Goal: Task Accomplishment & Management: Manage account settings

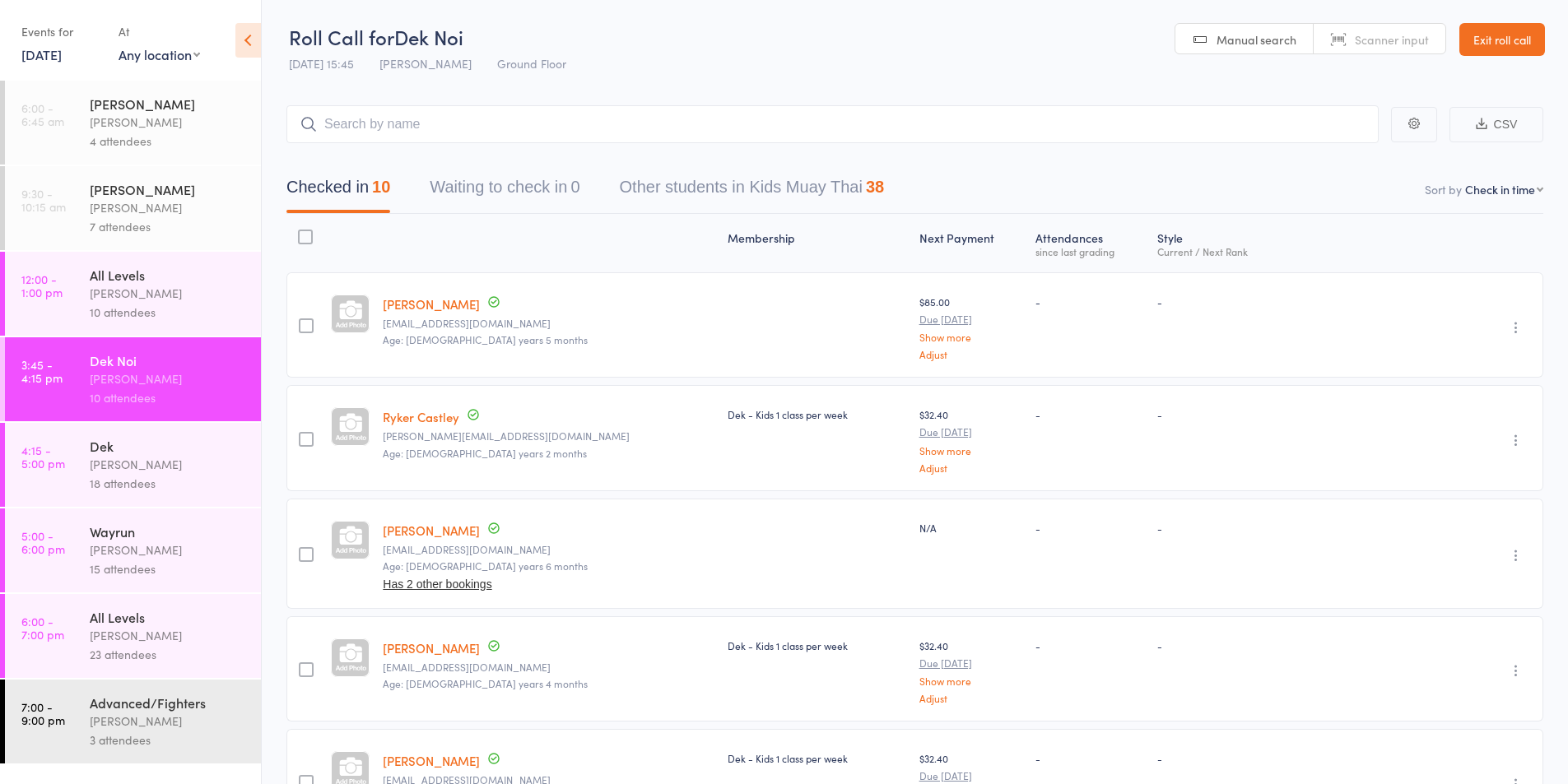
scroll to position [693, 0]
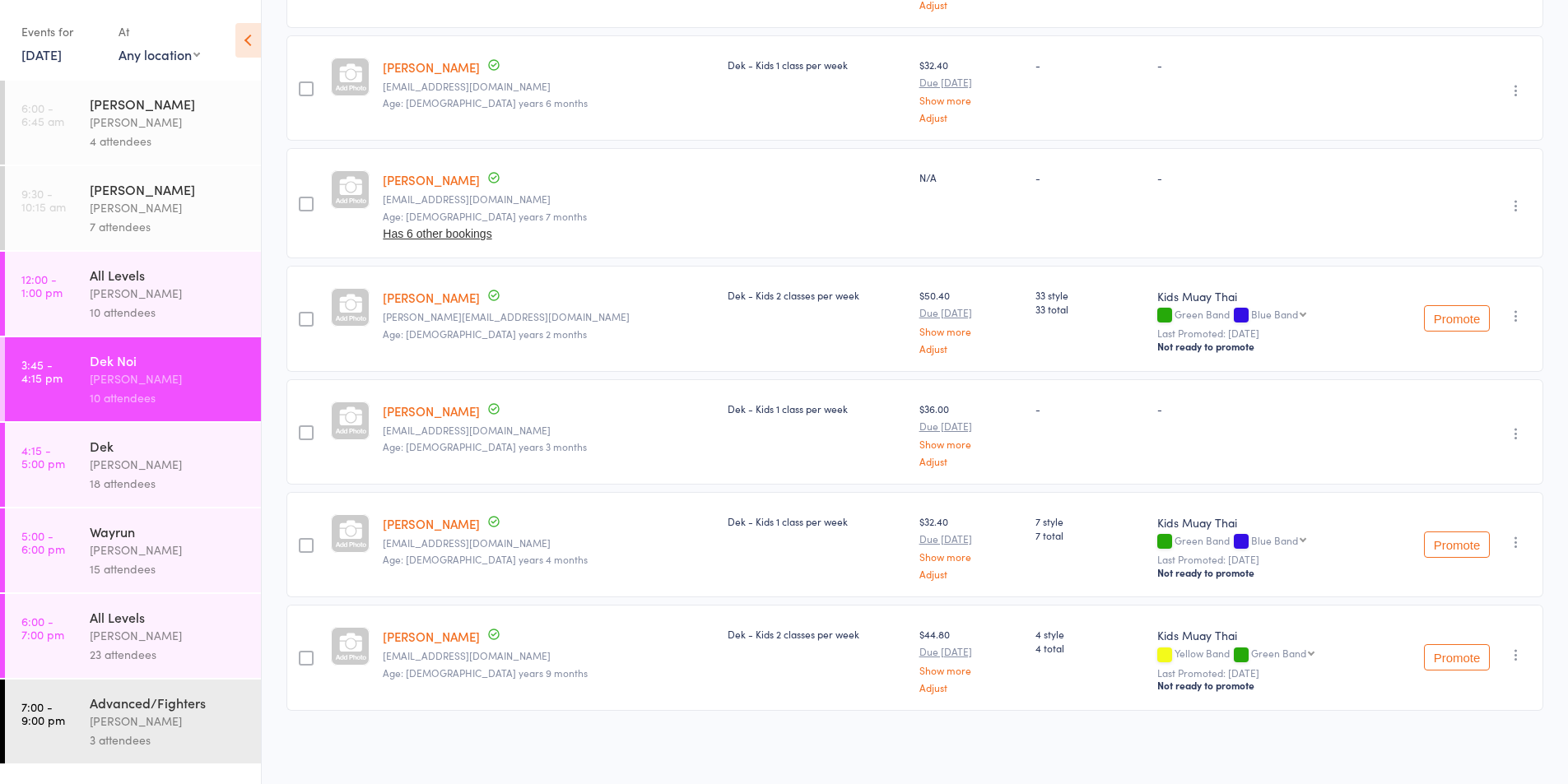
click at [112, 311] on div "10 attendees" at bounding box center [168, 311] width 158 height 19
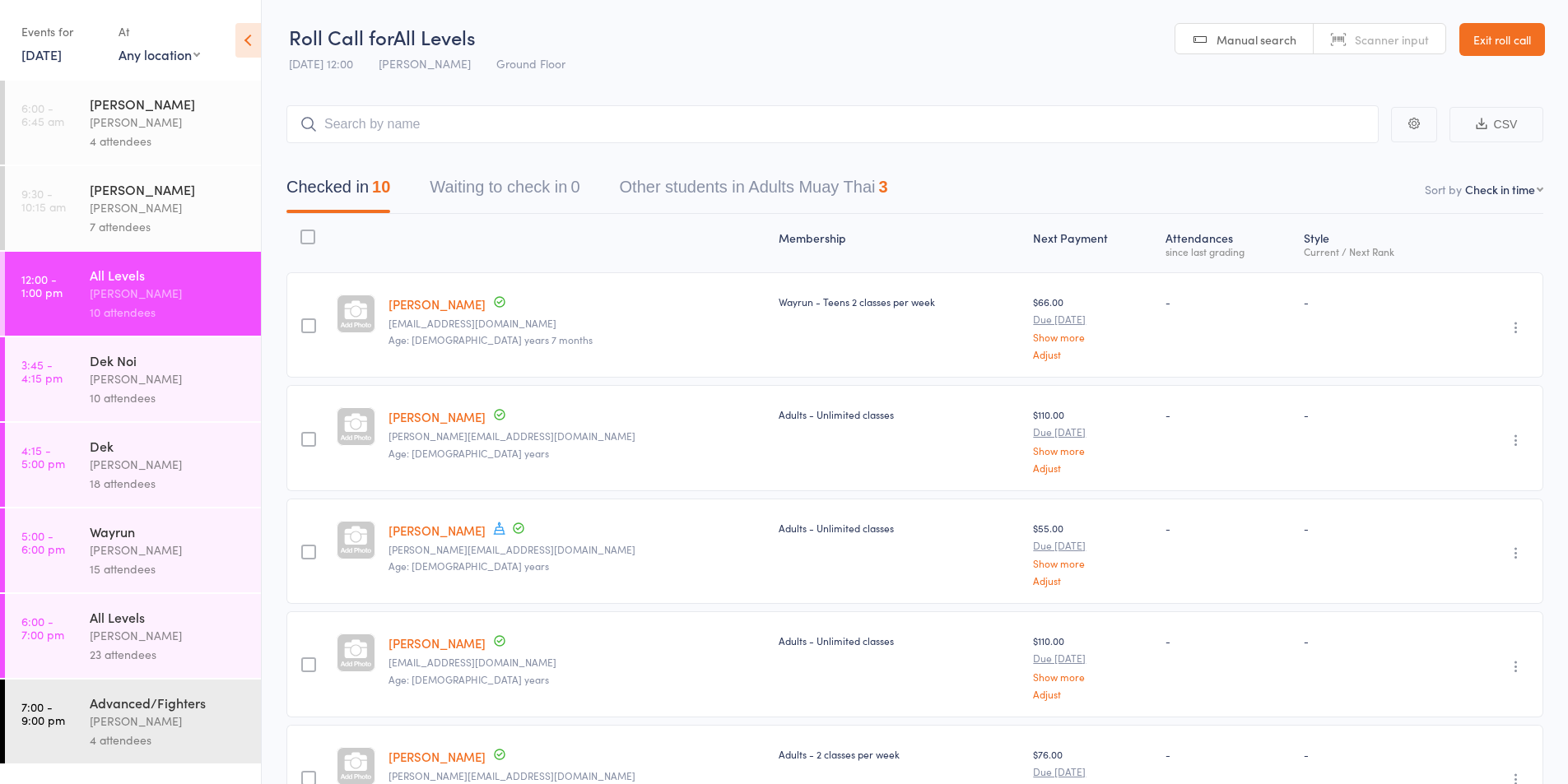
click at [149, 464] on div "[PERSON_NAME]" at bounding box center [168, 464] width 158 height 19
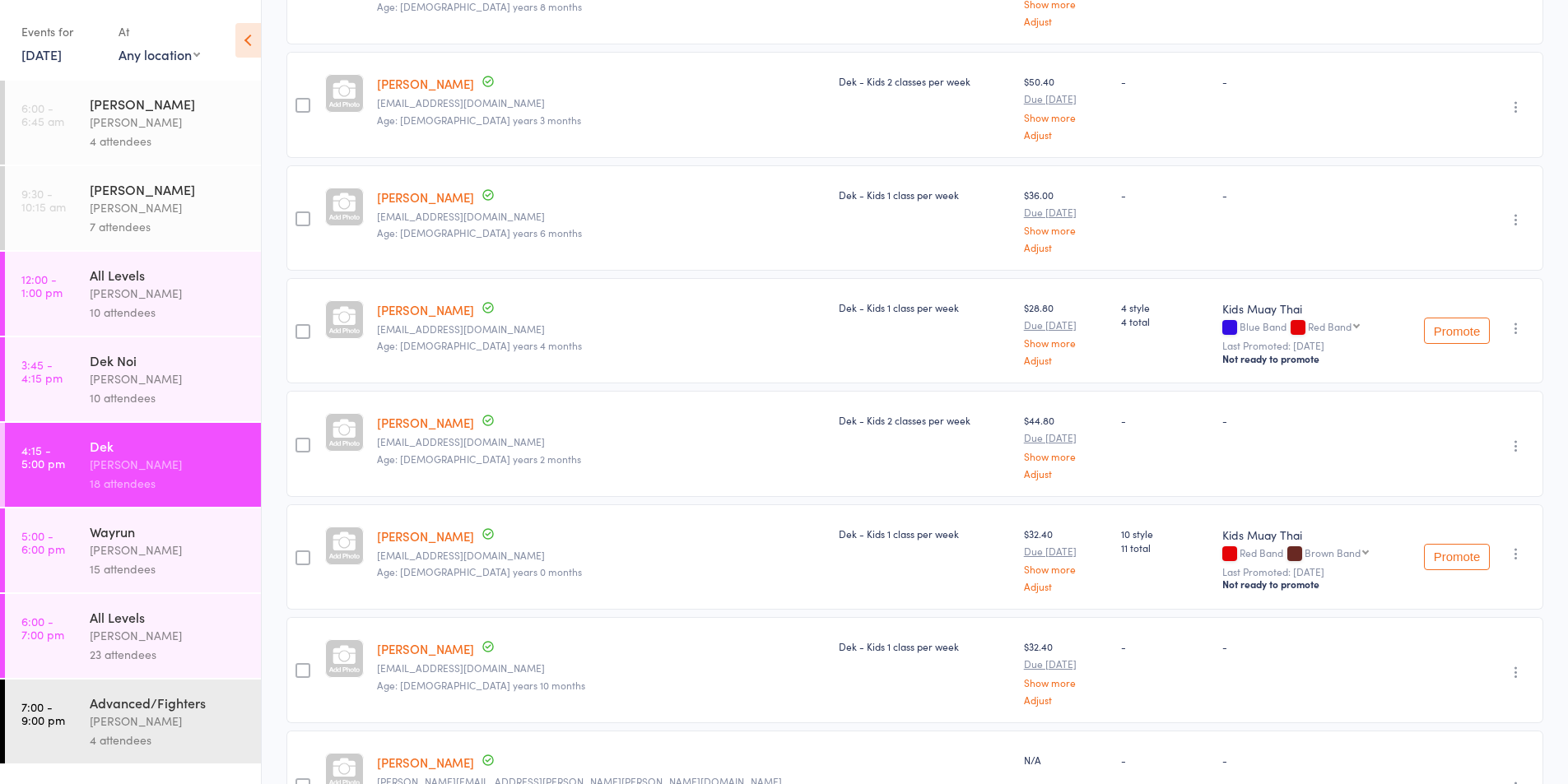
scroll to position [411, 0]
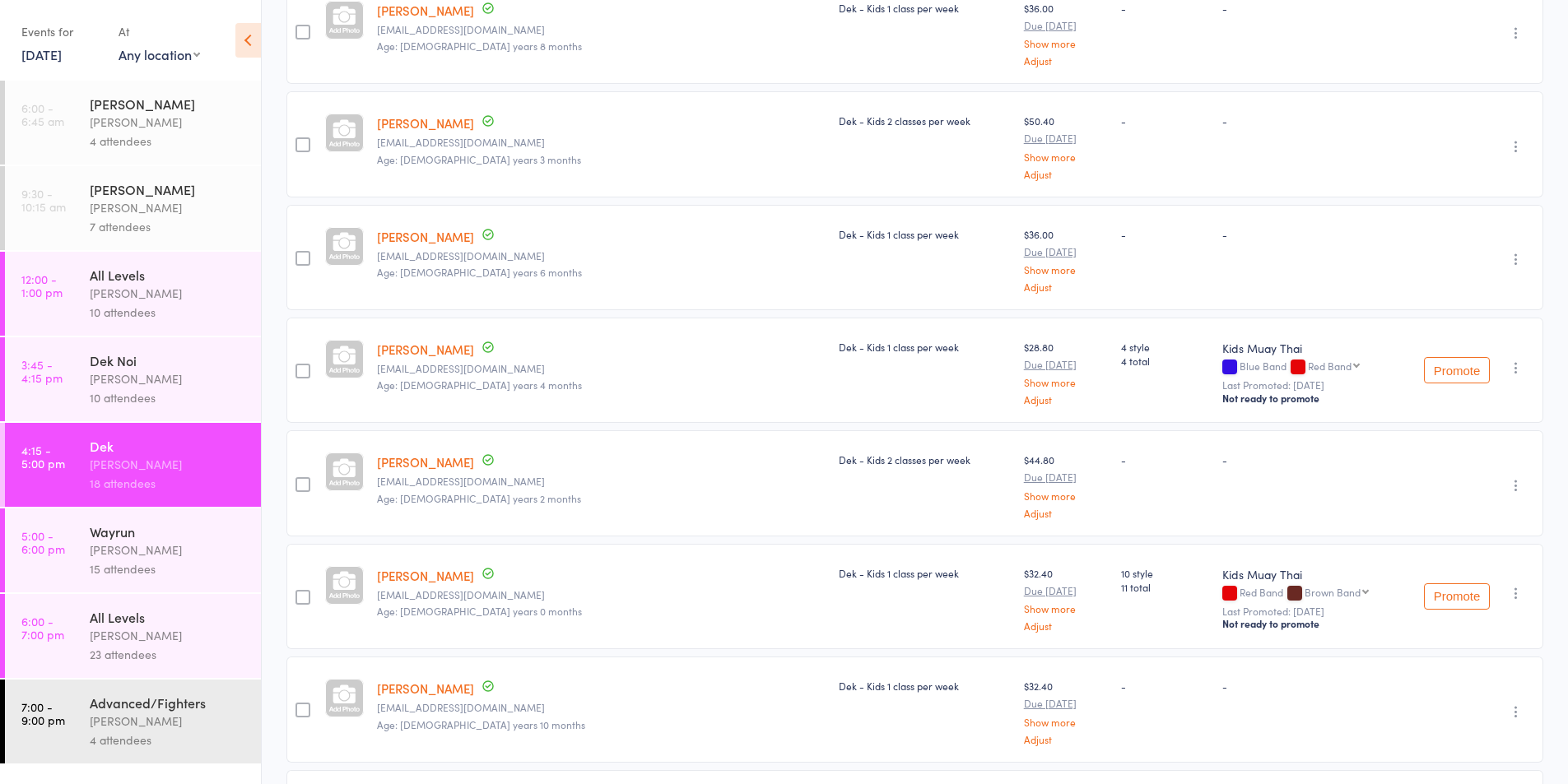
click at [126, 549] on div "[PERSON_NAME]" at bounding box center [168, 550] width 158 height 19
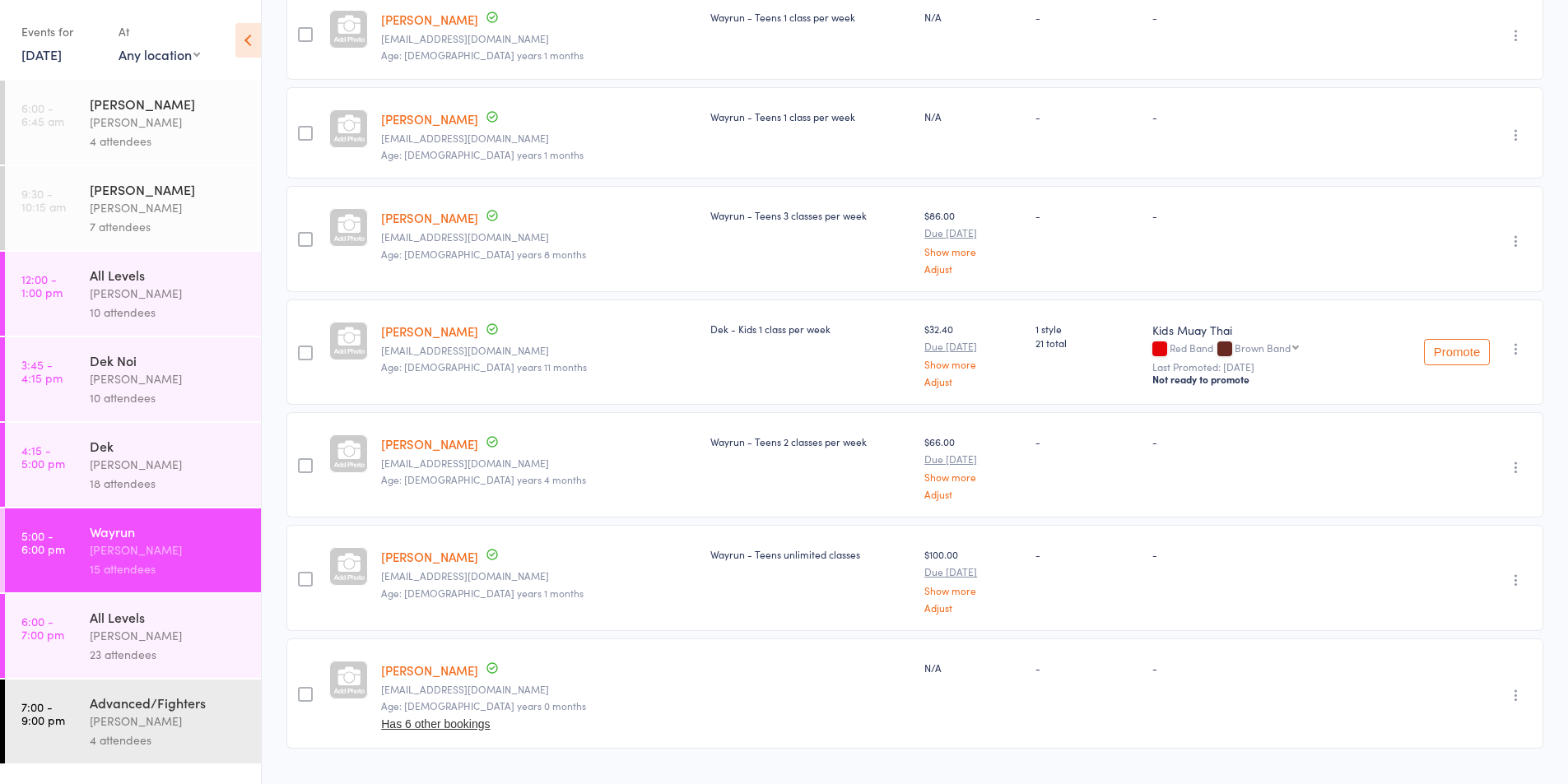
scroll to position [1231, 0]
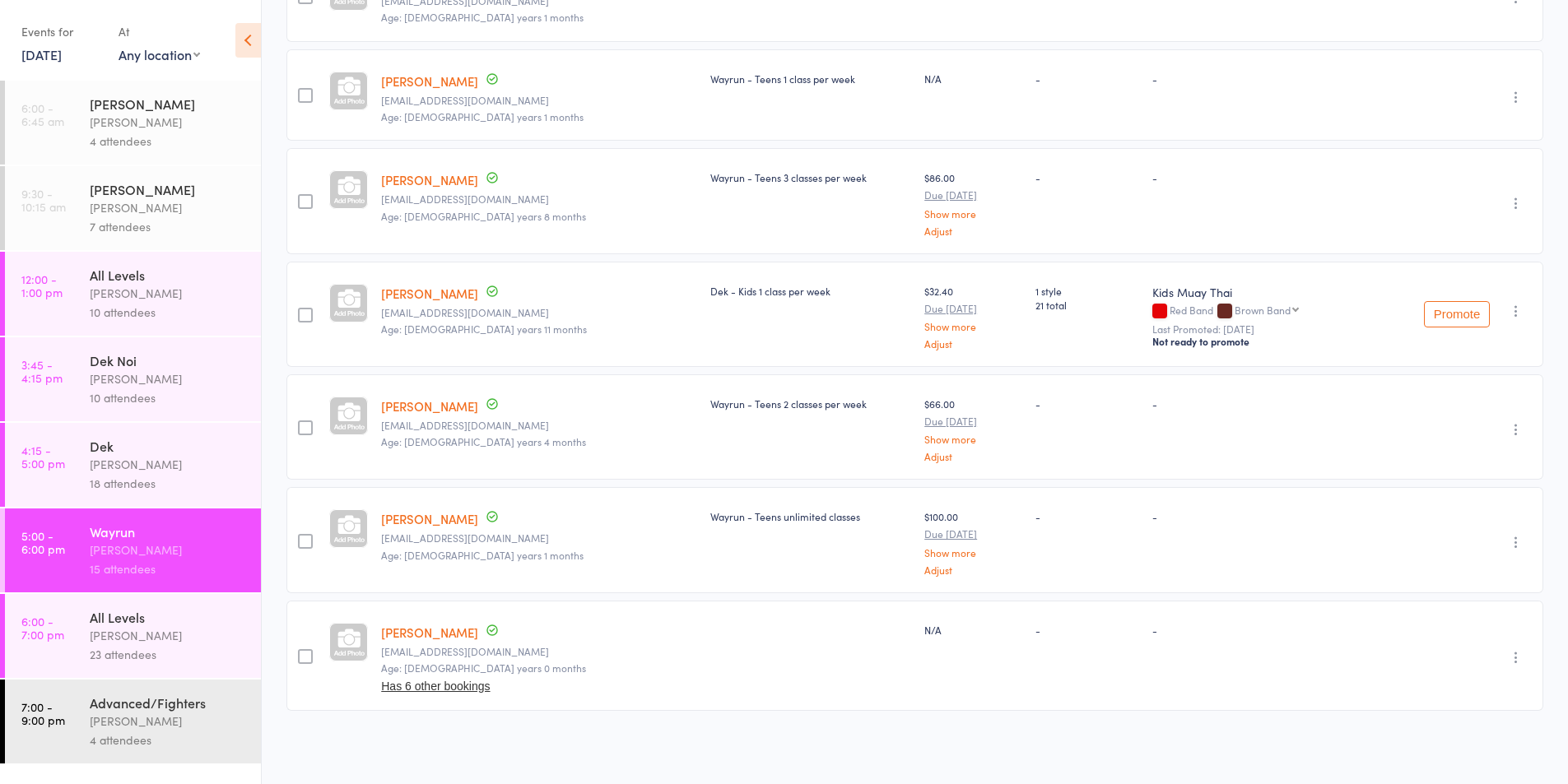
click at [198, 641] on div "[PERSON_NAME]" at bounding box center [168, 636] width 158 height 19
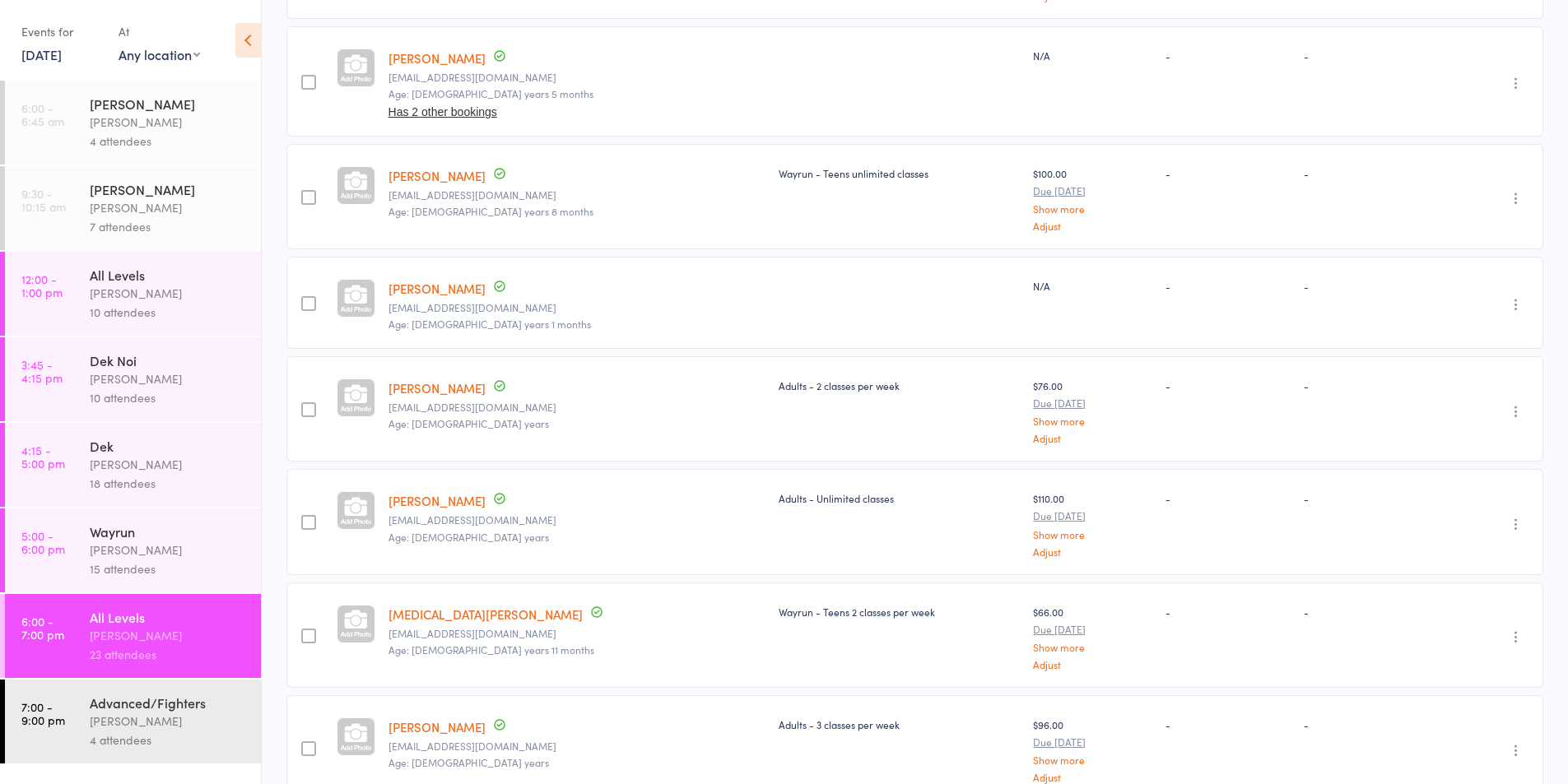
scroll to position [1048, 0]
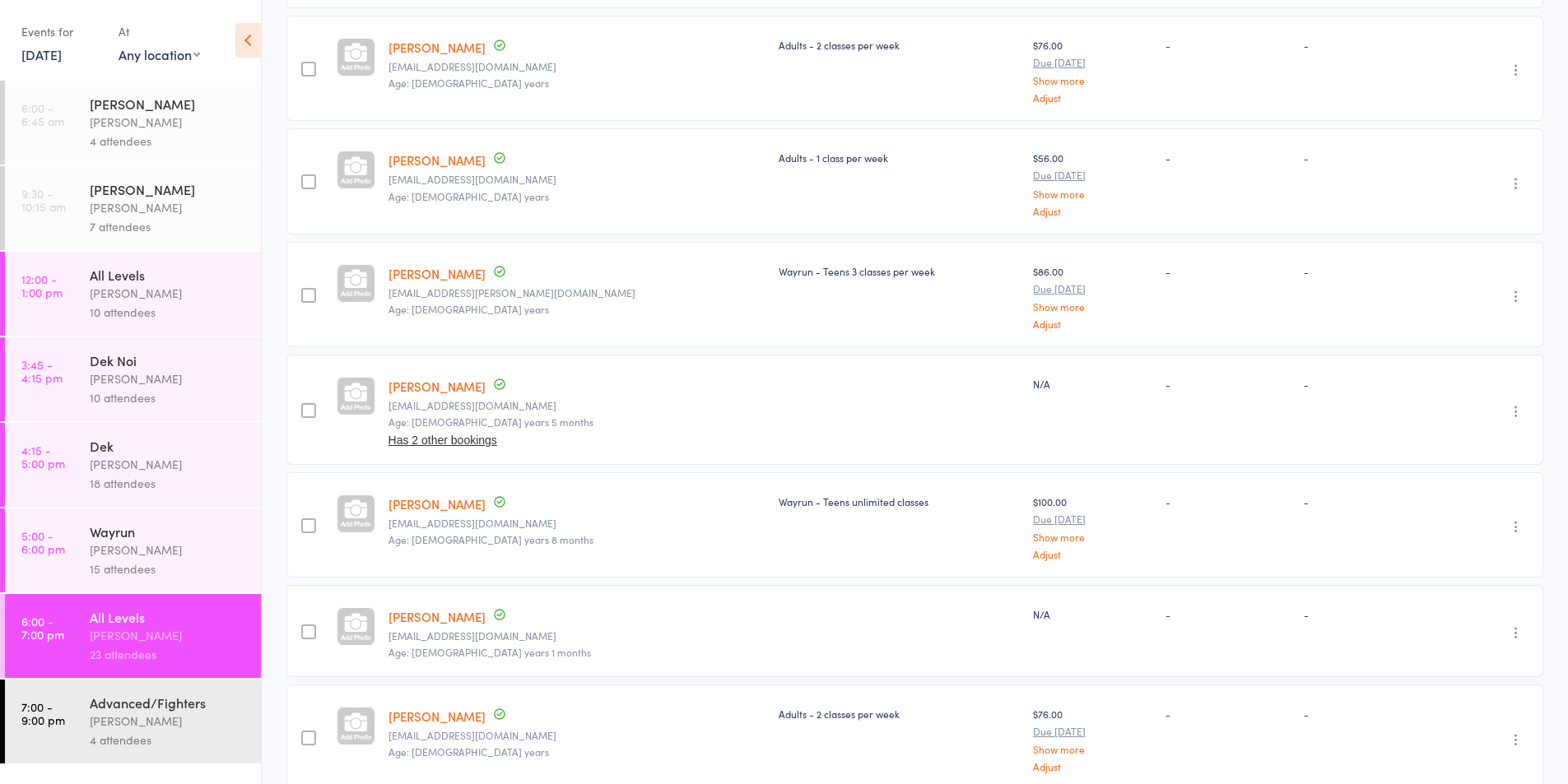
click at [233, 717] on div "[PERSON_NAME]" at bounding box center [168, 721] width 158 height 19
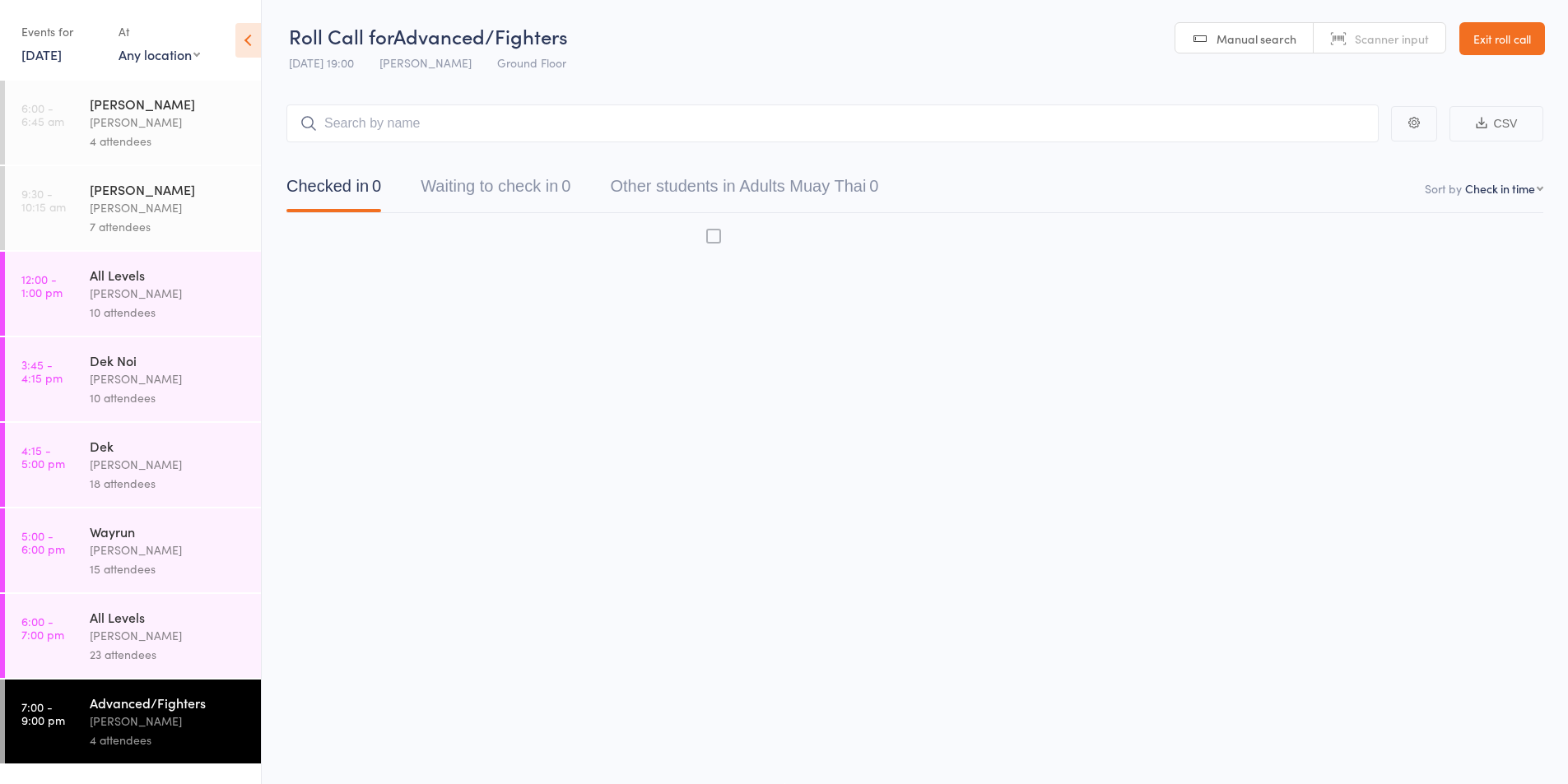
scroll to position [1, 0]
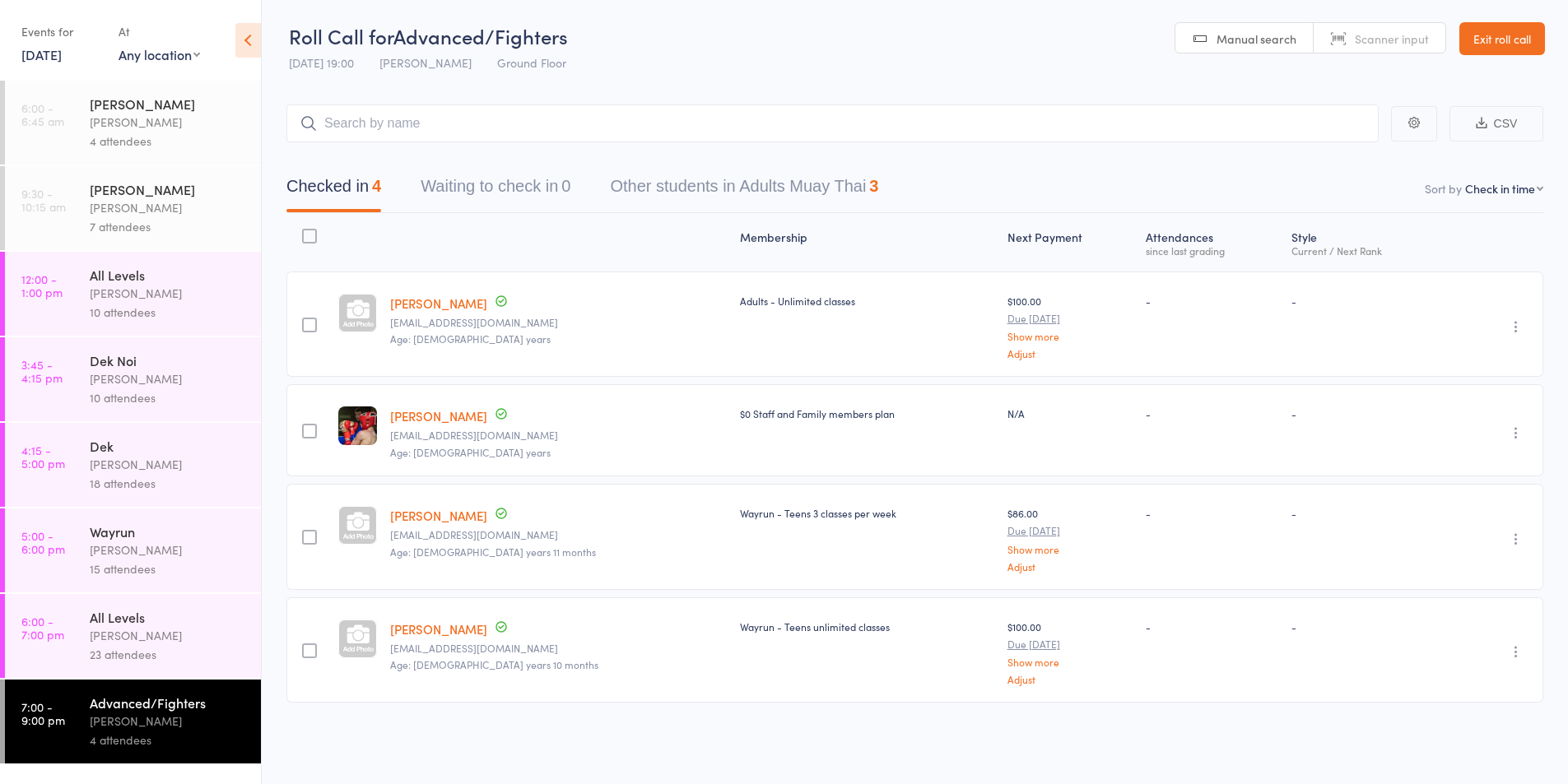
click at [86, 102] on link "6:00 - 6:45 am Suay Sweat [PERSON_NAME] 4 attendees" at bounding box center [132, 122] width 256 height 84
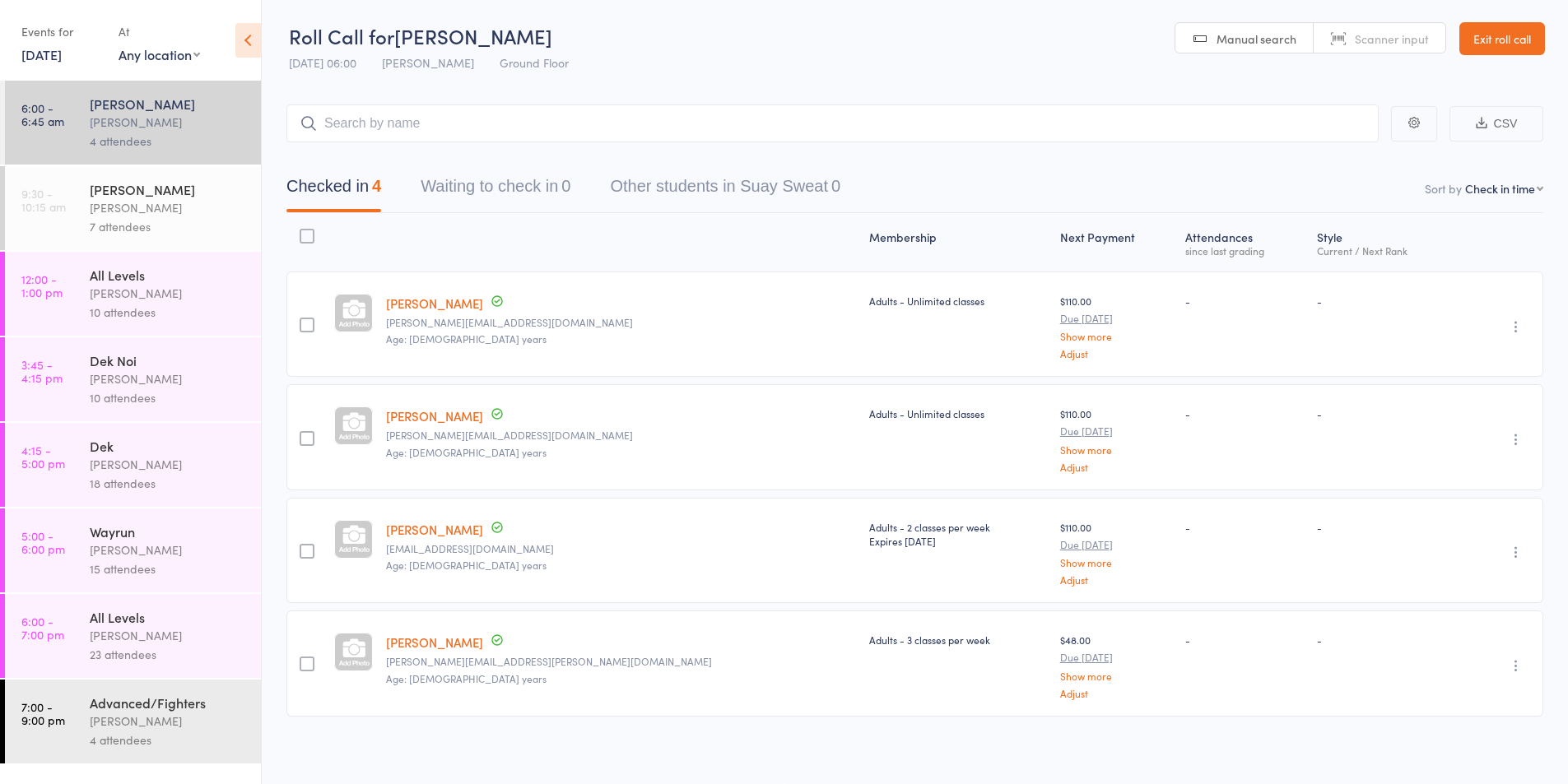
scroll to position [6, 0]
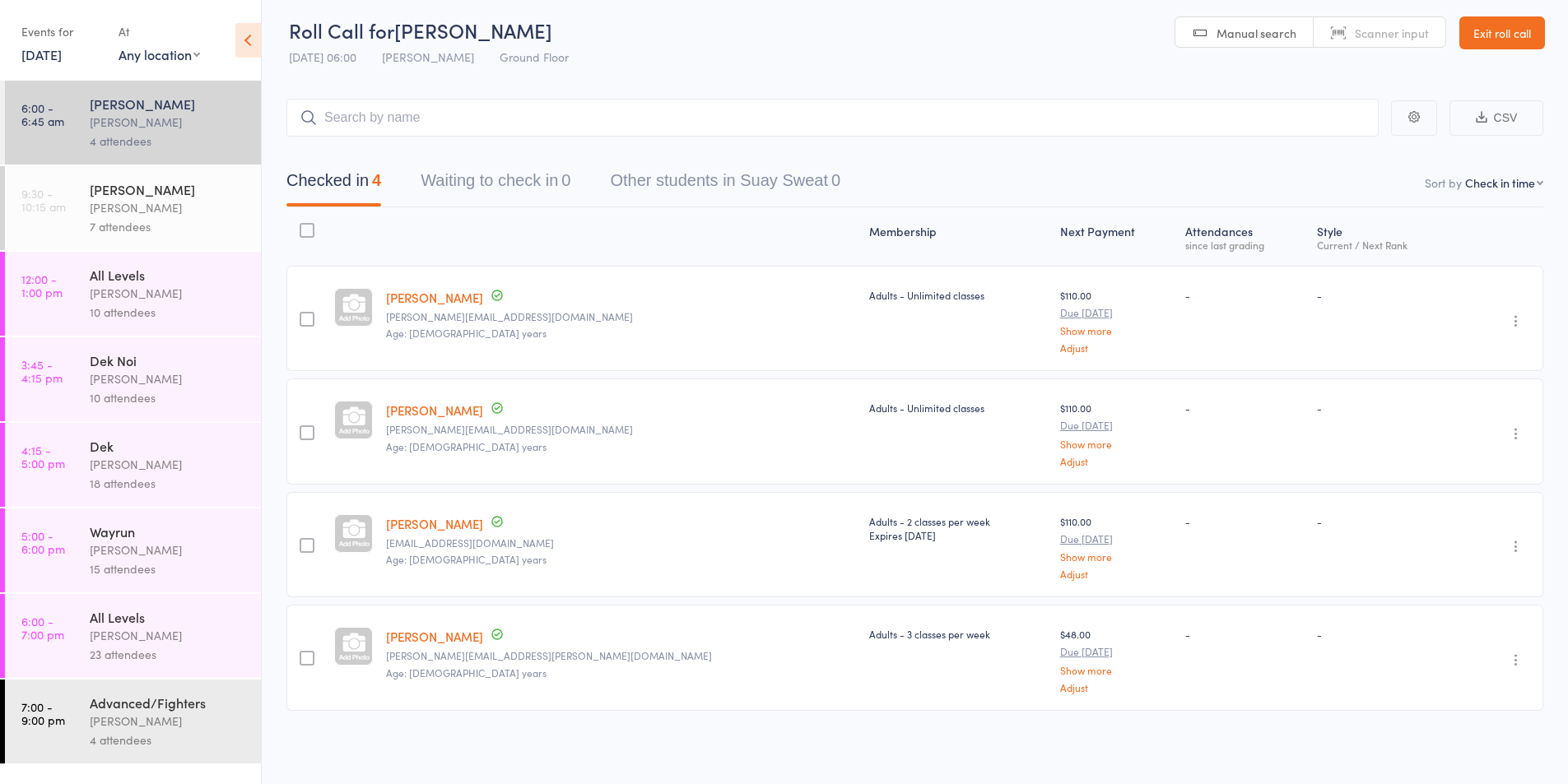
click at [157, 216] on div "[PERSON_NAME]" at bounding box center [168, 207] width 158 height 19
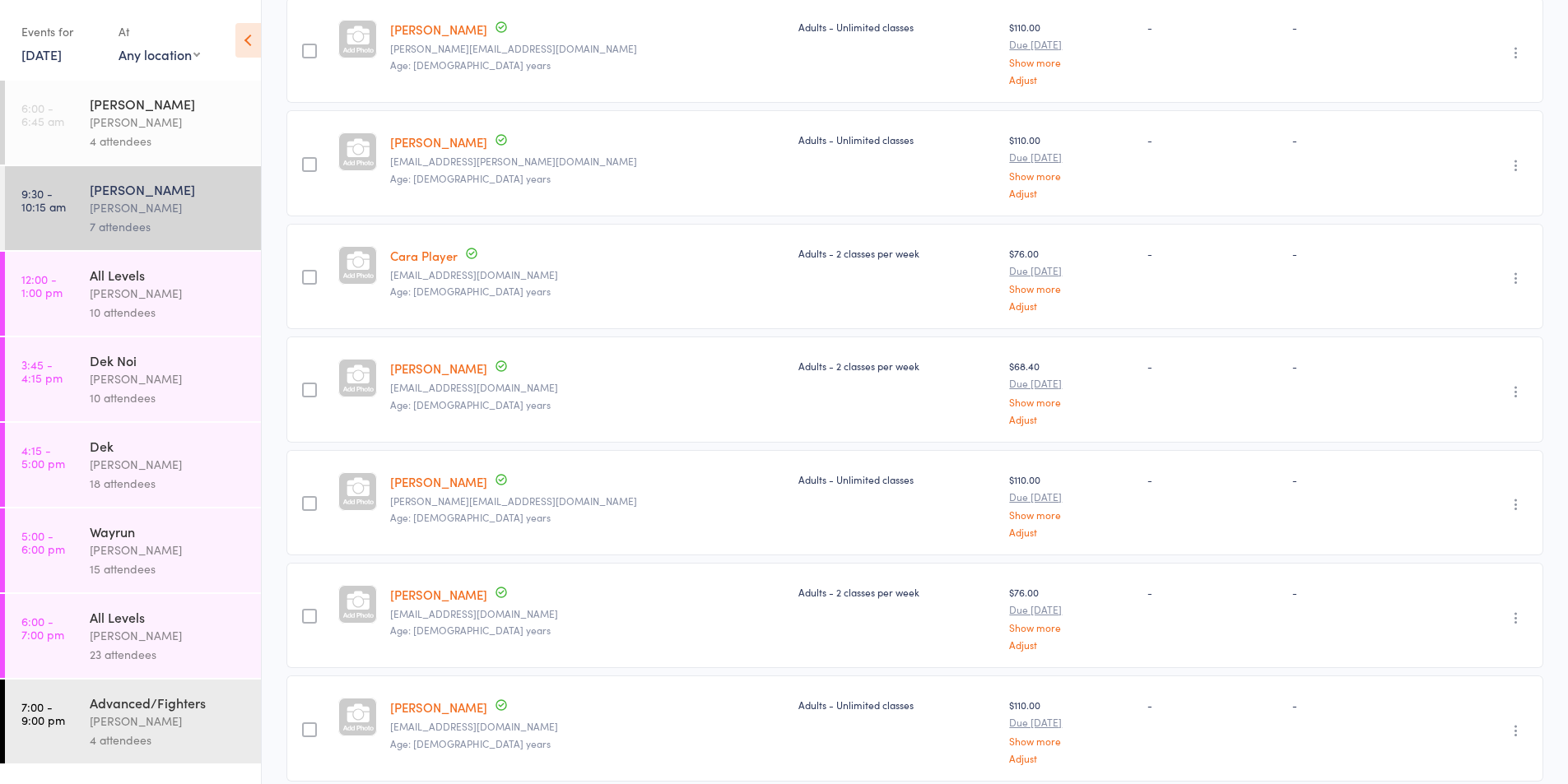
scroll to position [346, 0]
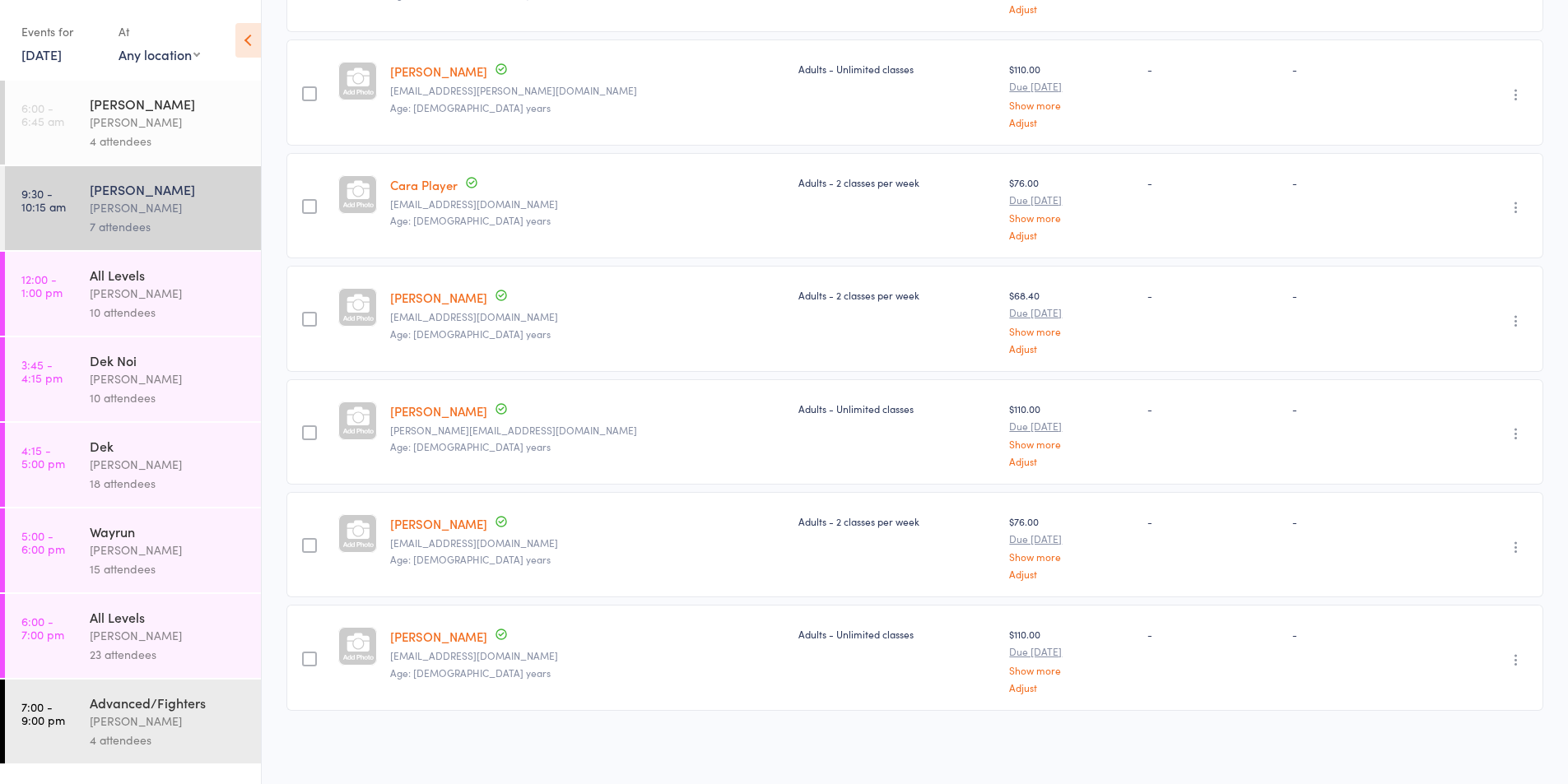
click at [227, 272] on div "All Levels" at bounding box center [168, 275] width 158 height 18
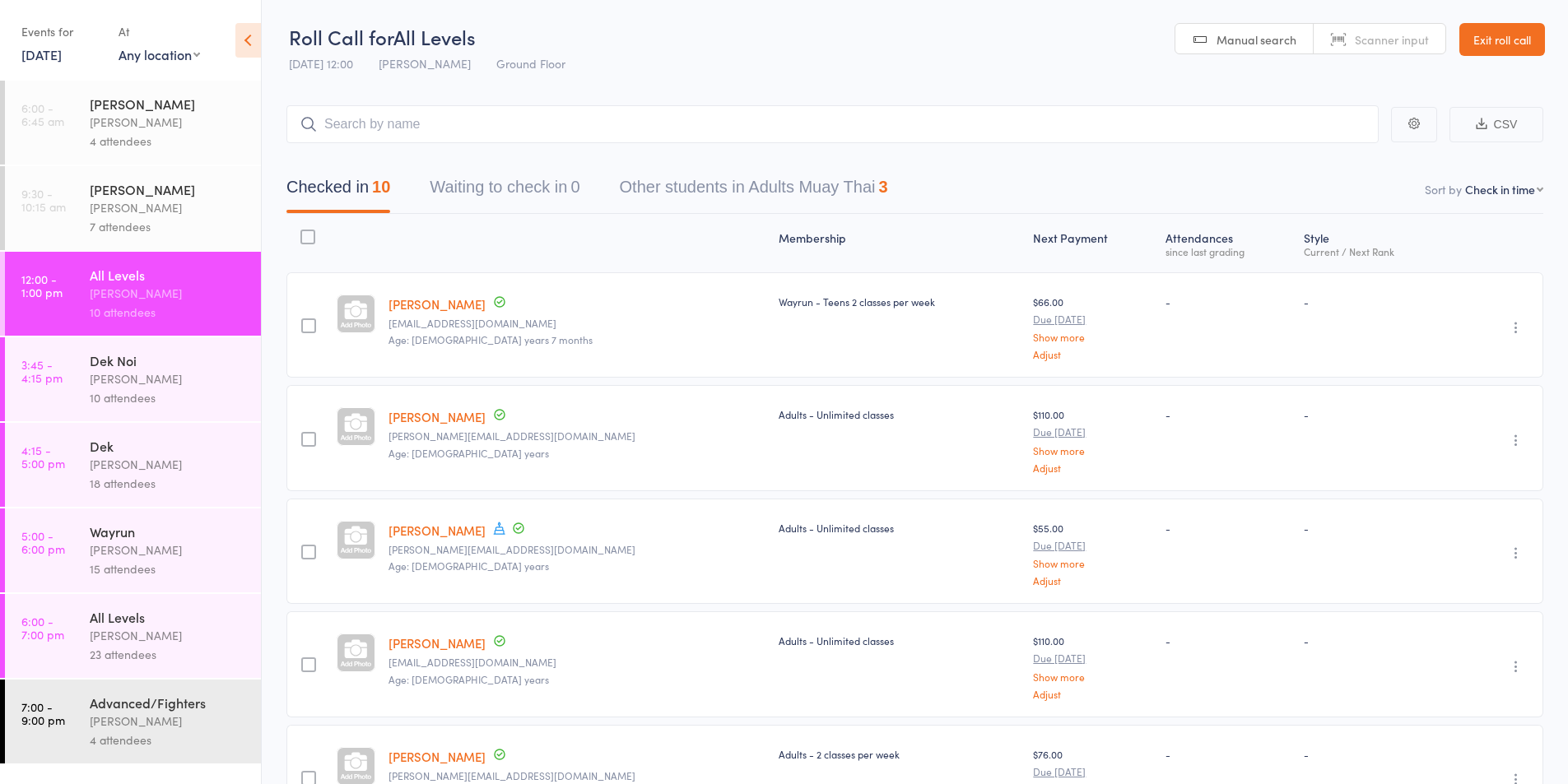
click at [165, 365] on div "Dek Noi" at bounding box center [168, 360] width 158 height 18
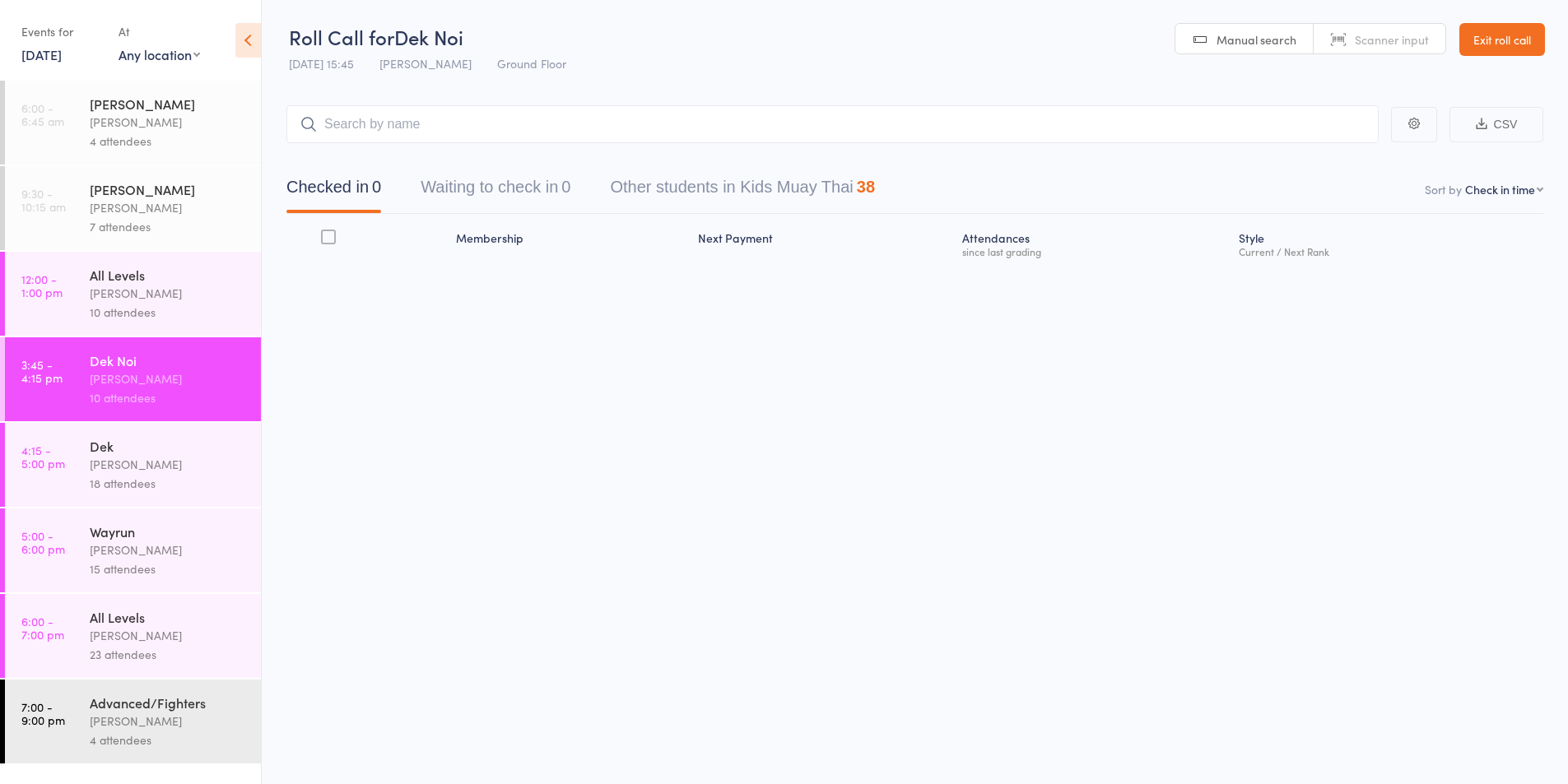
click at [160, 303] on div "10 attendees" at bounding box center [168, 311] width 158 height 19
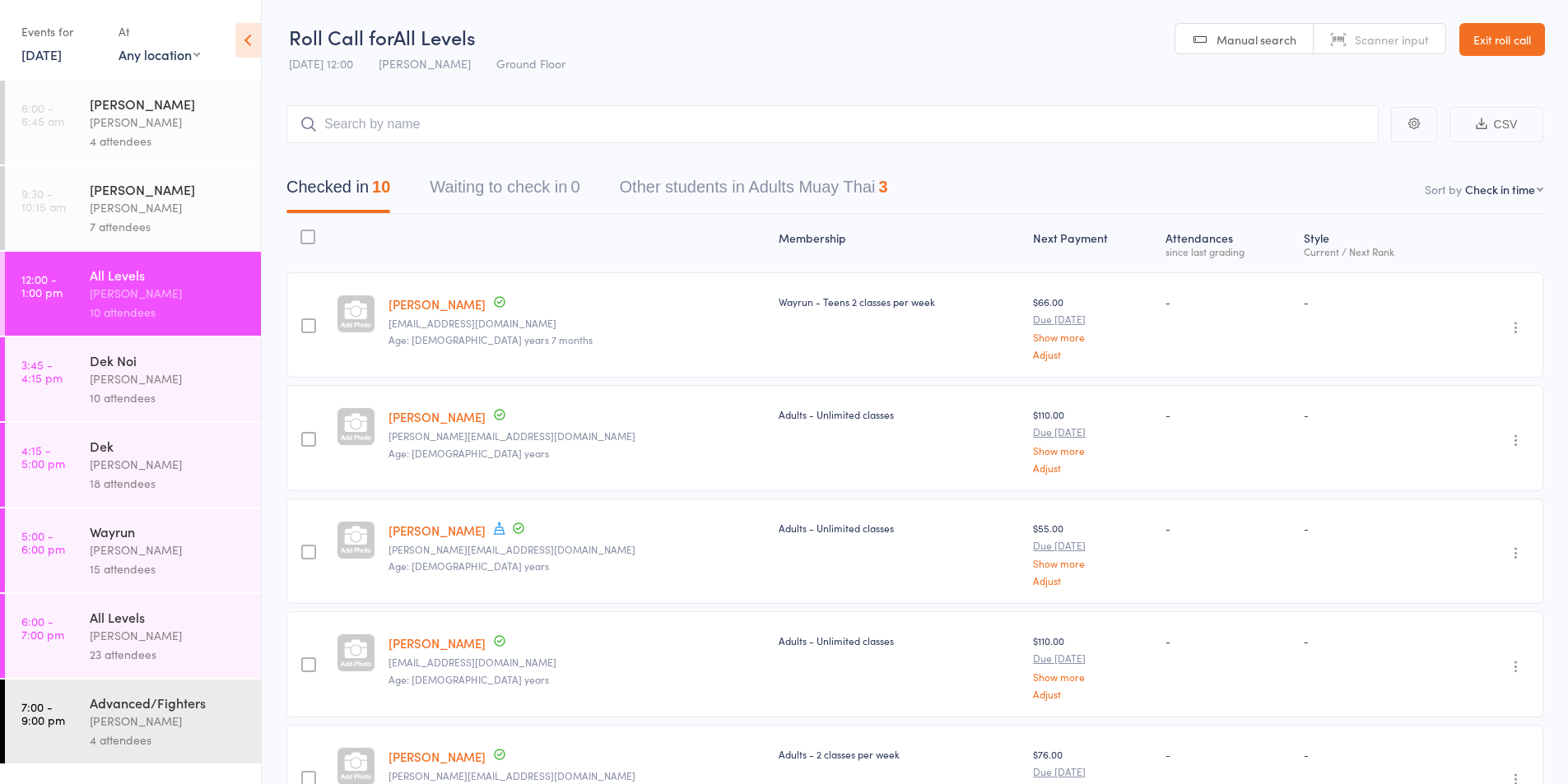
click at [59, 43] on div "Events for" at bounding box center [62, 32] width 81 height 27
click at [62, 55] on link "[DATE]" at bounding box center [42, 54] width 41 height 18
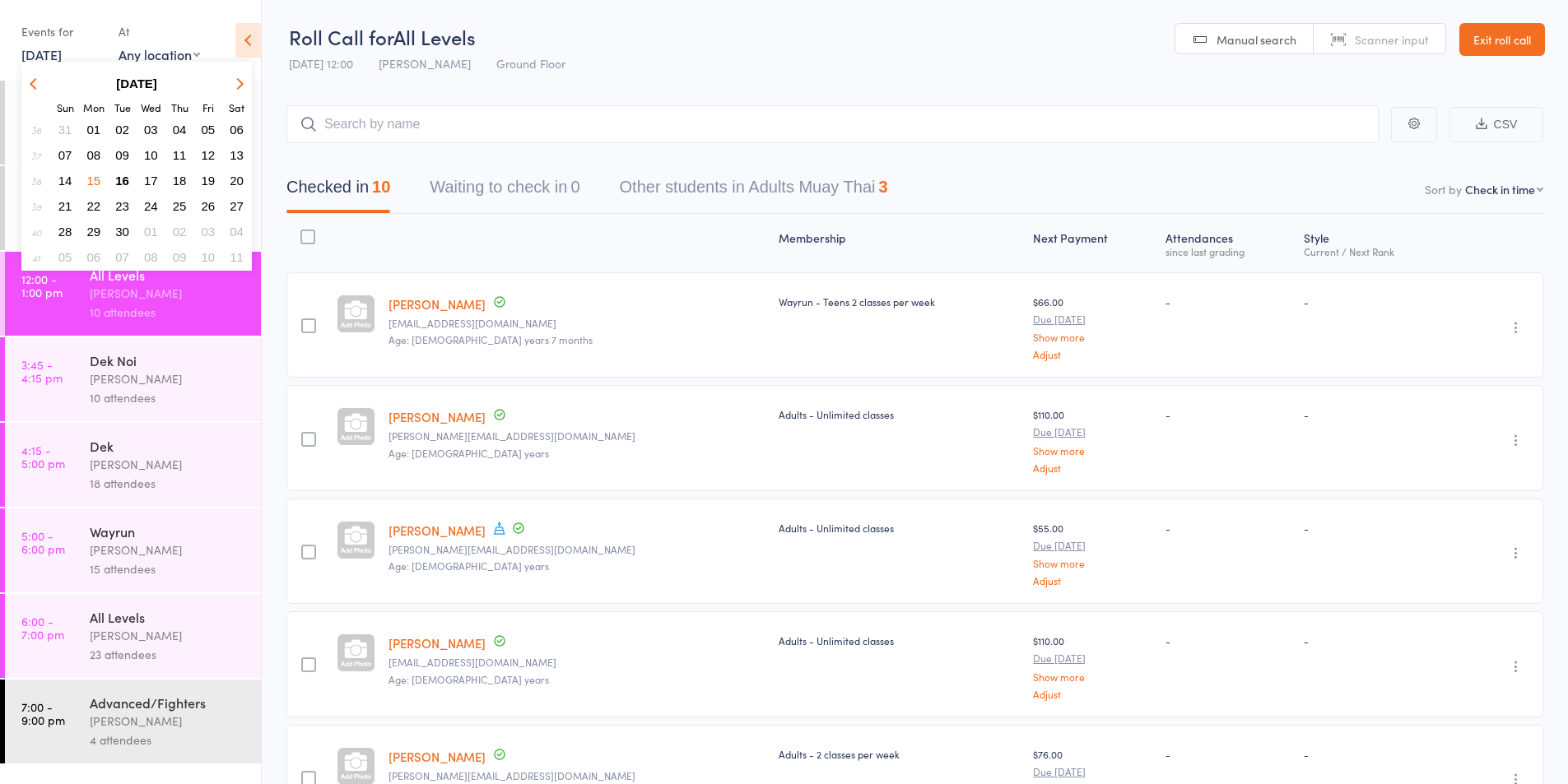
click at [176, 158] on span "11" at bounding box center [179, 155] width 14 height 14
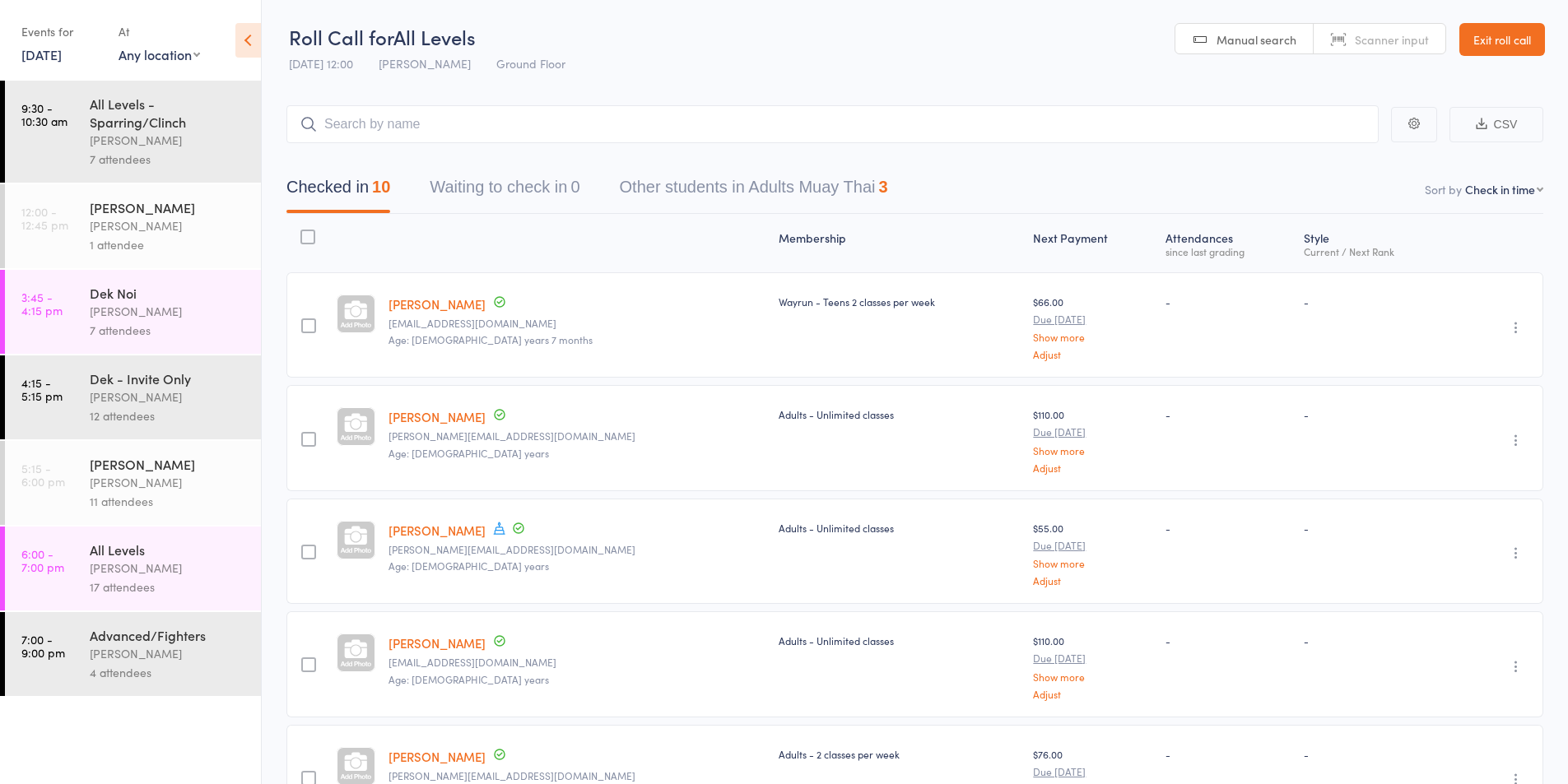
click at [62, 59] on link "[DATE]" at bounding box center [42, 54] width 41 height 18
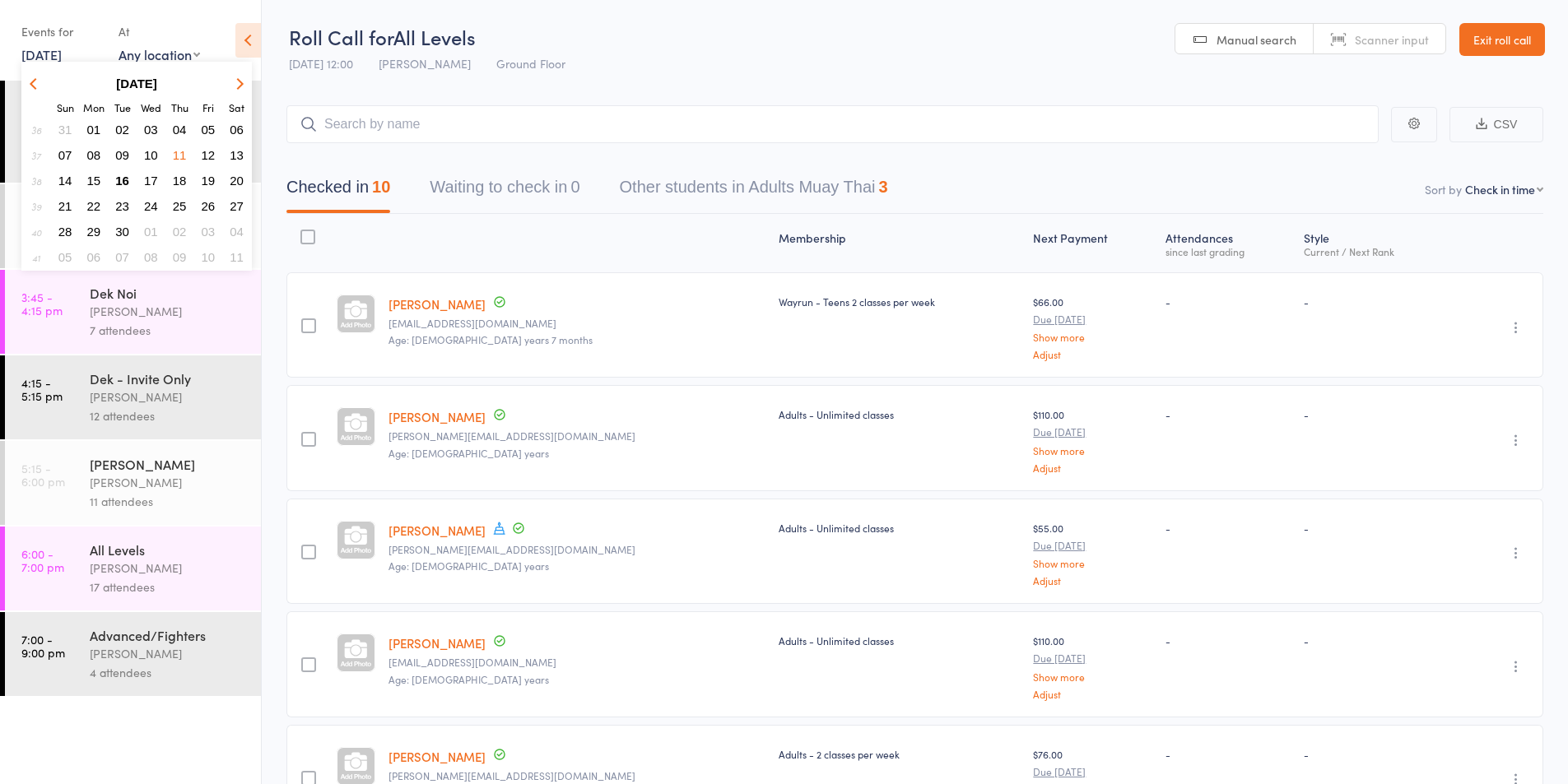
click at [393, 239] on div at bounding box center [577, 243] width 390 height 43
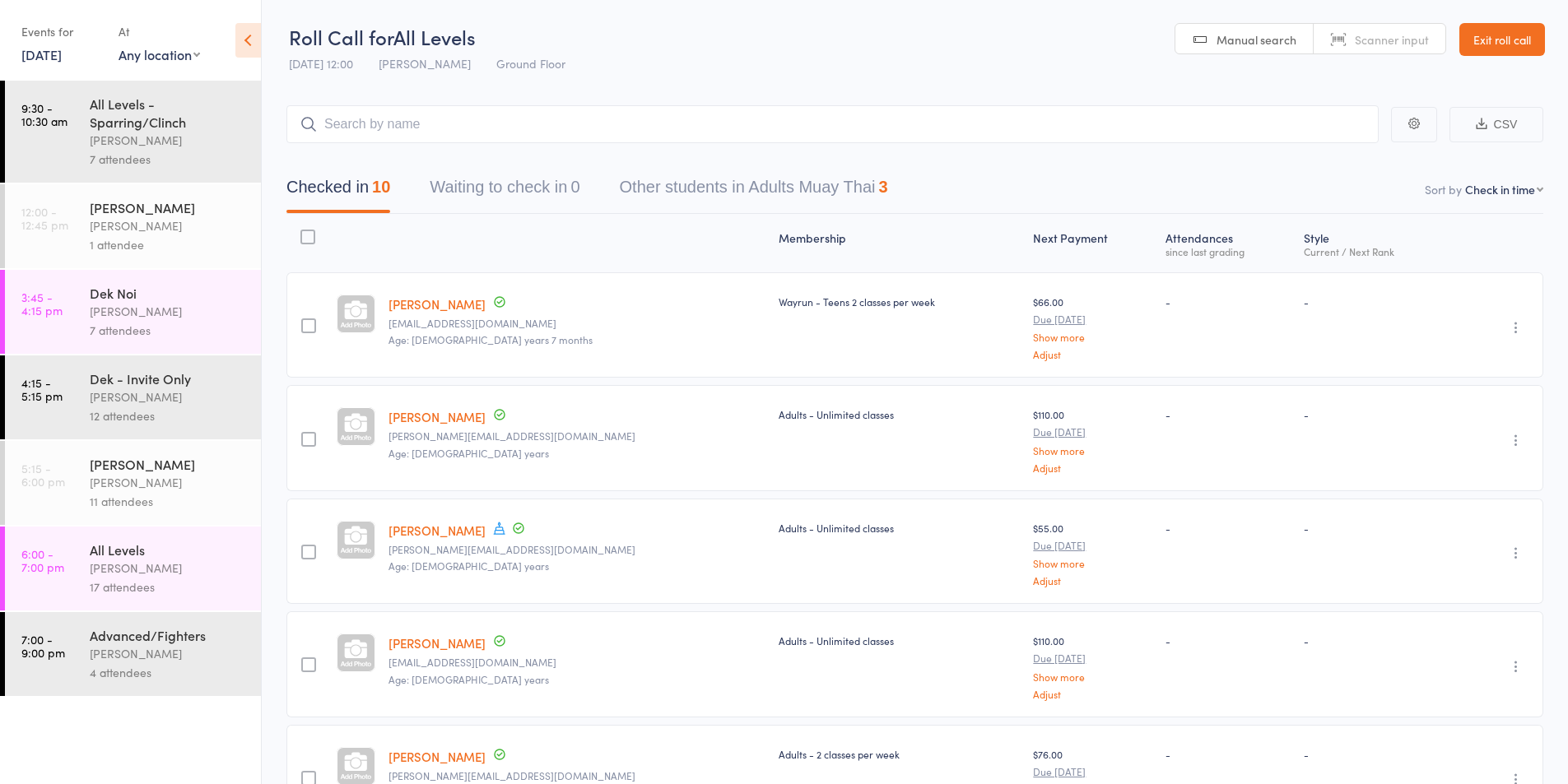
click at [101, 221] on div "[PERSON_NAME]" at bounding box center [168, 225] width 158 height 19
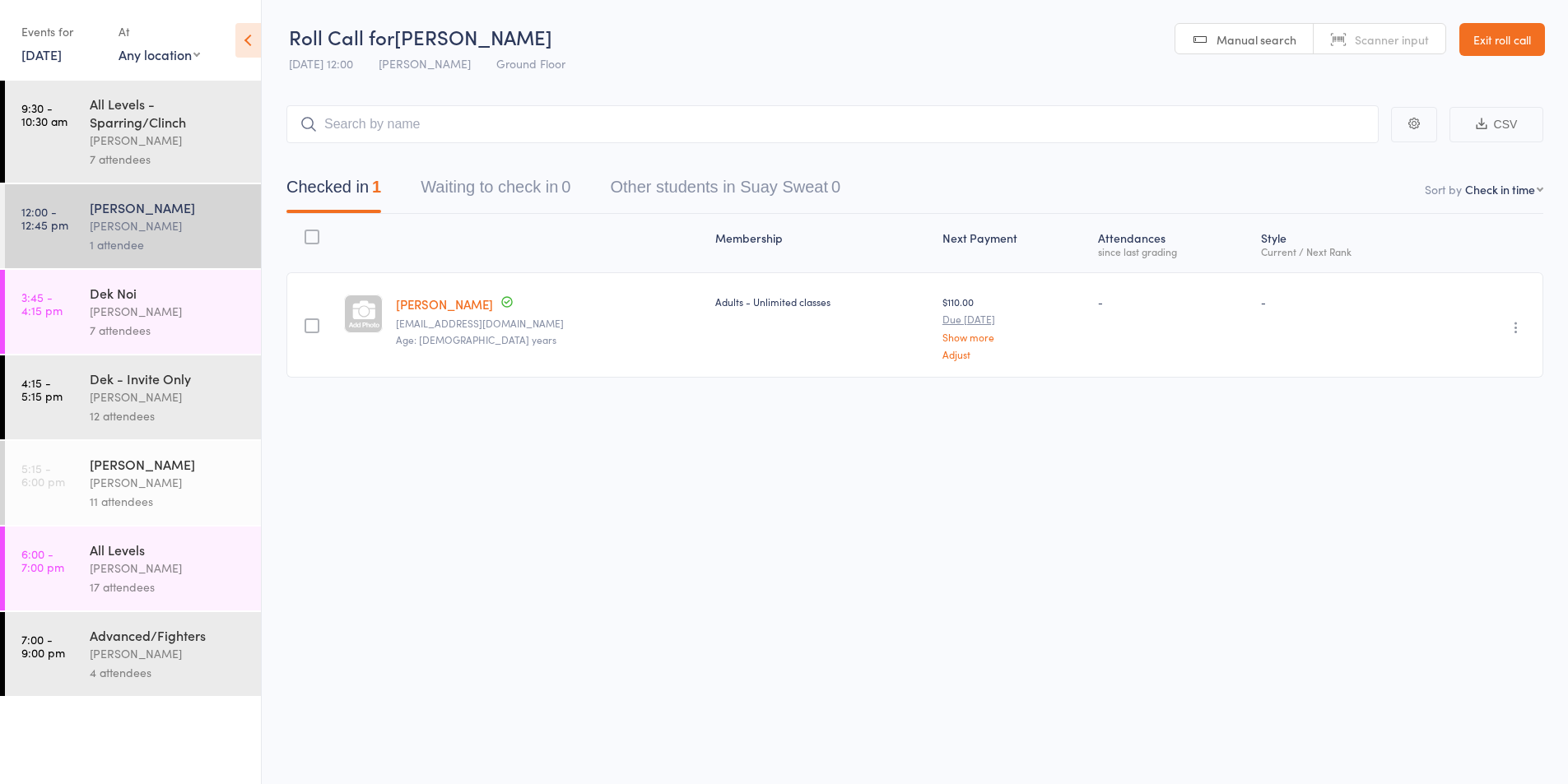
click at [62, 50] on link "[DATE]" at bounding box center [42, 54] width 41 height 18
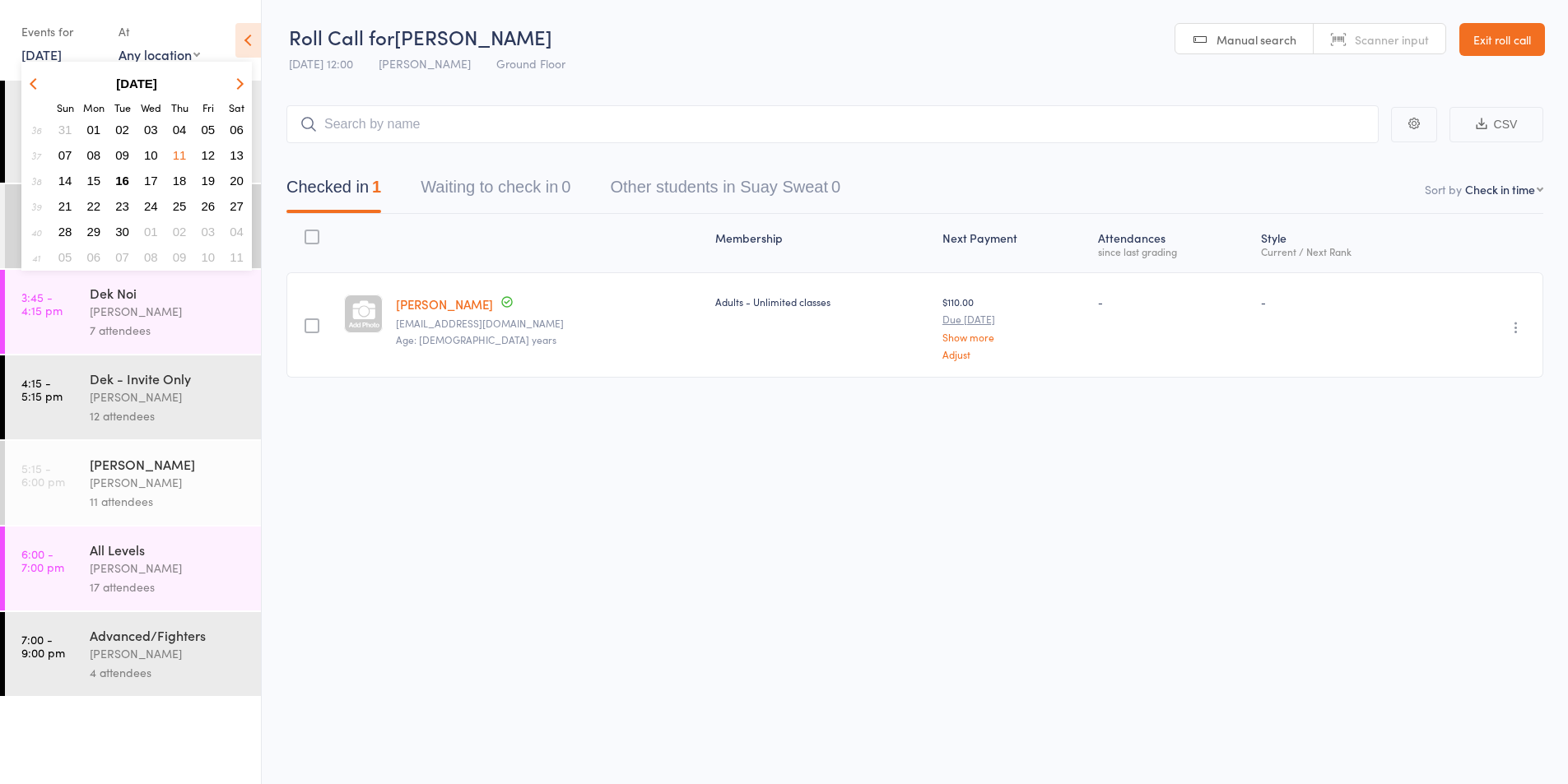
click at [117, 157] on span "09" at bounding box center [121, 155] width 14 height 14
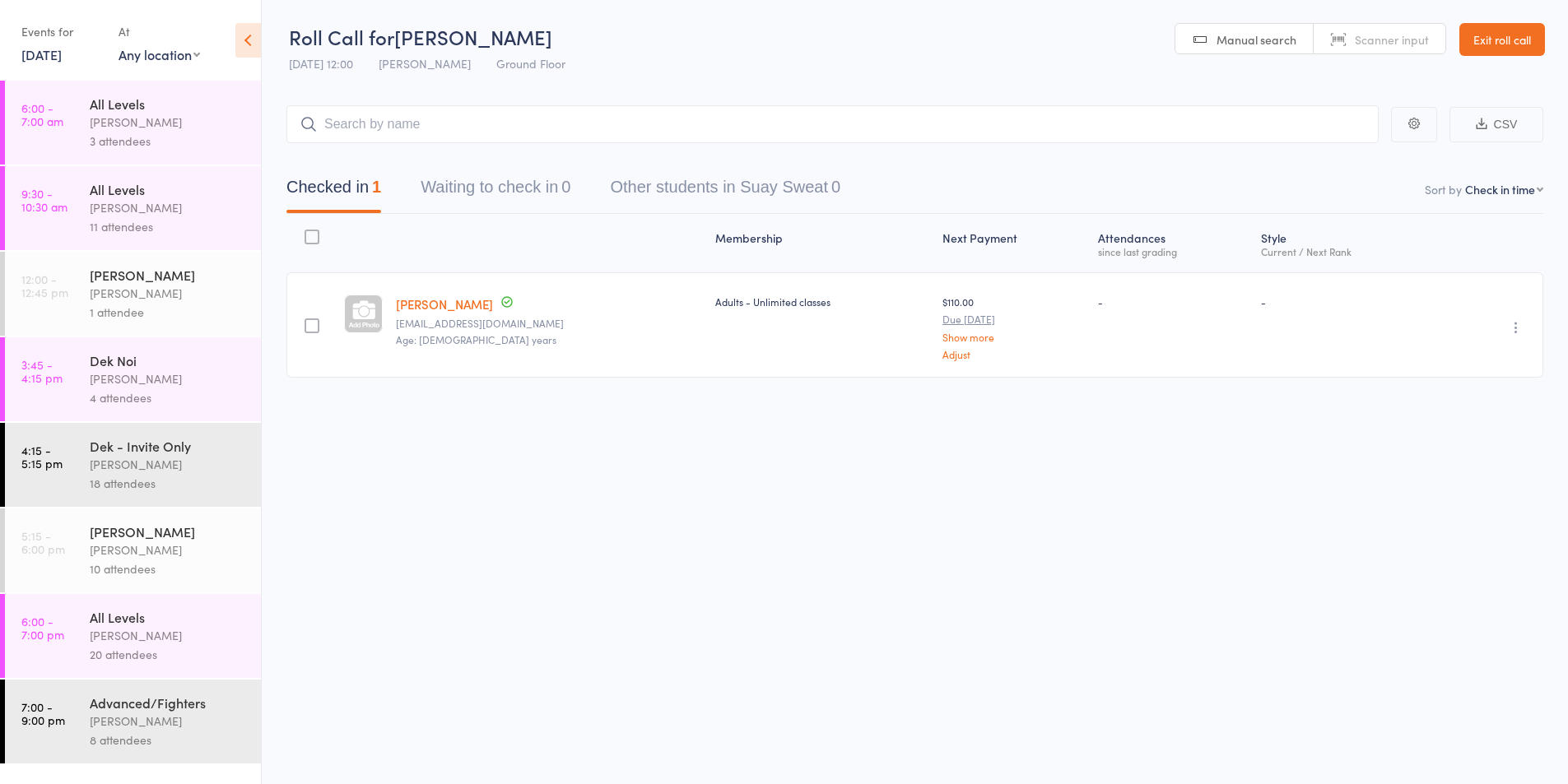
click at [176, 257] on div "Suay Sweat [PERSON_NAME] 1 attendee" at bounding box center [175, 293] width 171 height 84
